Goal: Task Accomplishment & Management: Manage account settings

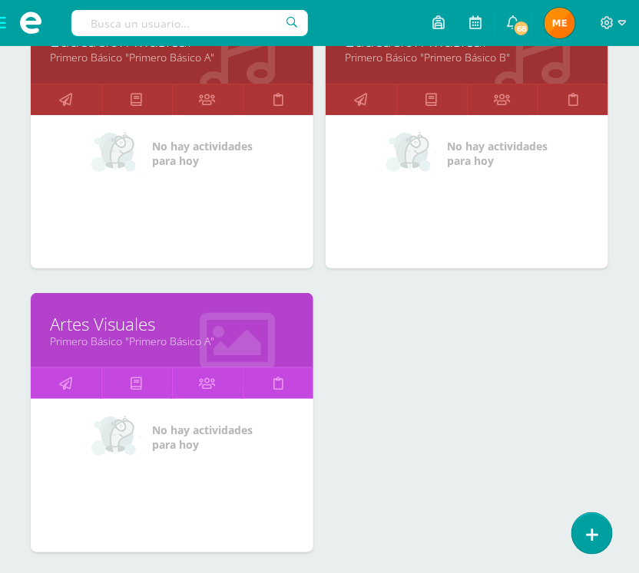
scroll to position [1268, 0]
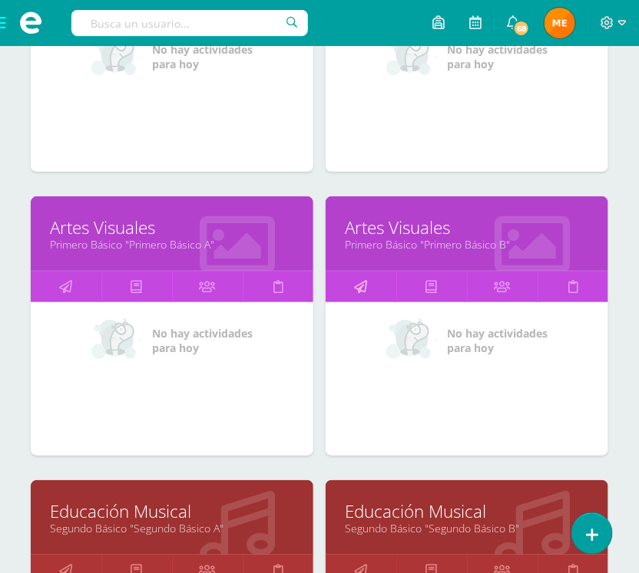
click at [371, 289] on link at bounding box center [360, 287] width 71 height 31
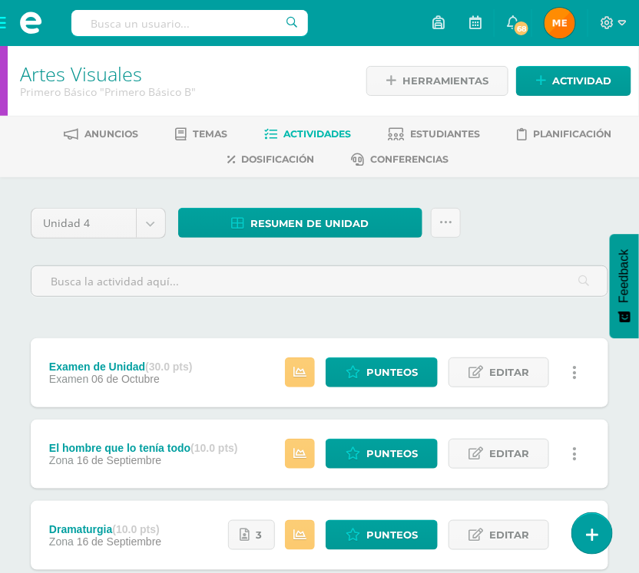
click at [294, 128] on span "Actividades" at bounding box center [318, 134] width 68 height 12
click at [424, 129] on span "Estudiantes" at bounding box center [446, 134] width 70 height 12
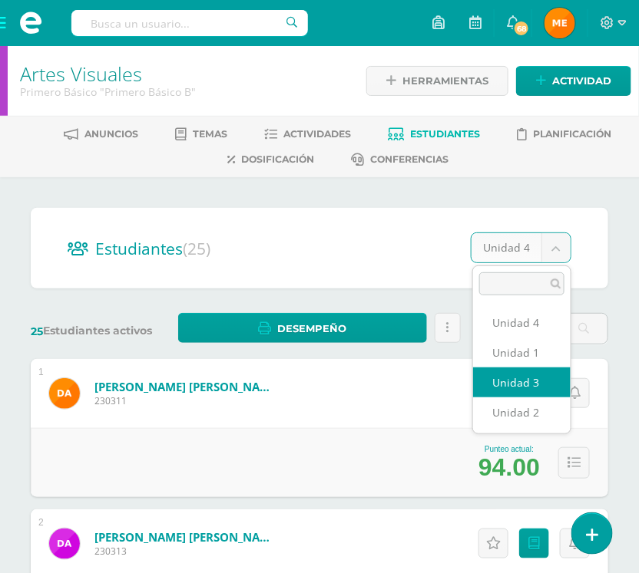
select select "/dashboard/teacher/section/1980/students/?unit=91300"
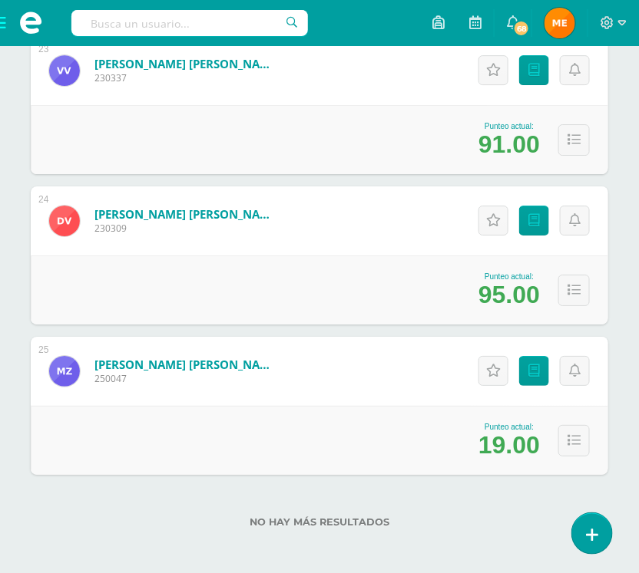
scroll to position [3635, 0]
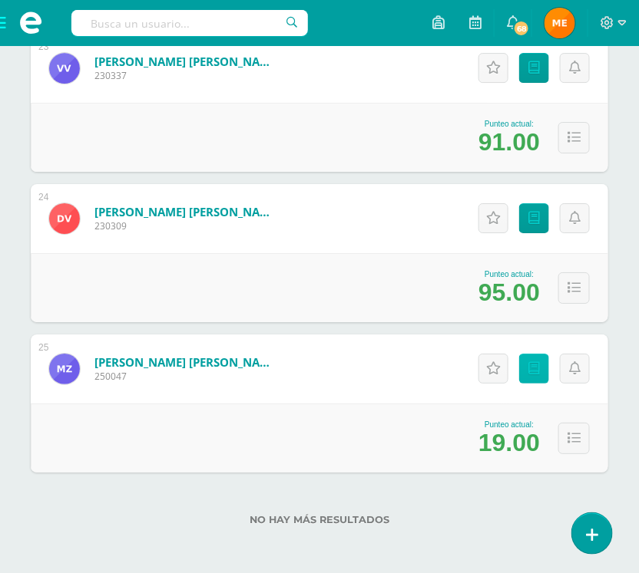
click at [535, 368] on icon at bounding box center [534, 368] width 12 height 13
